Goal: Transaction & Acquisition: Purchase product/service

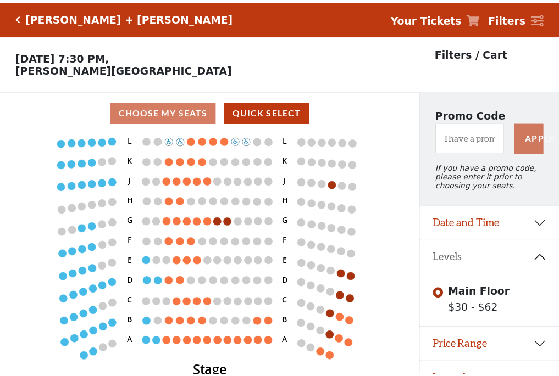
scroll to position [23, 0]
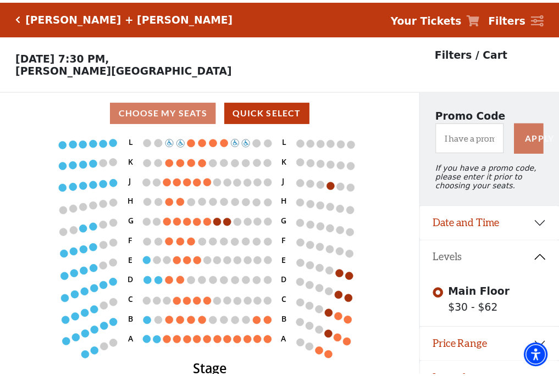
scroll to position [23, 0]
